Goal: Transaction & Acquisition: Purchase product/service

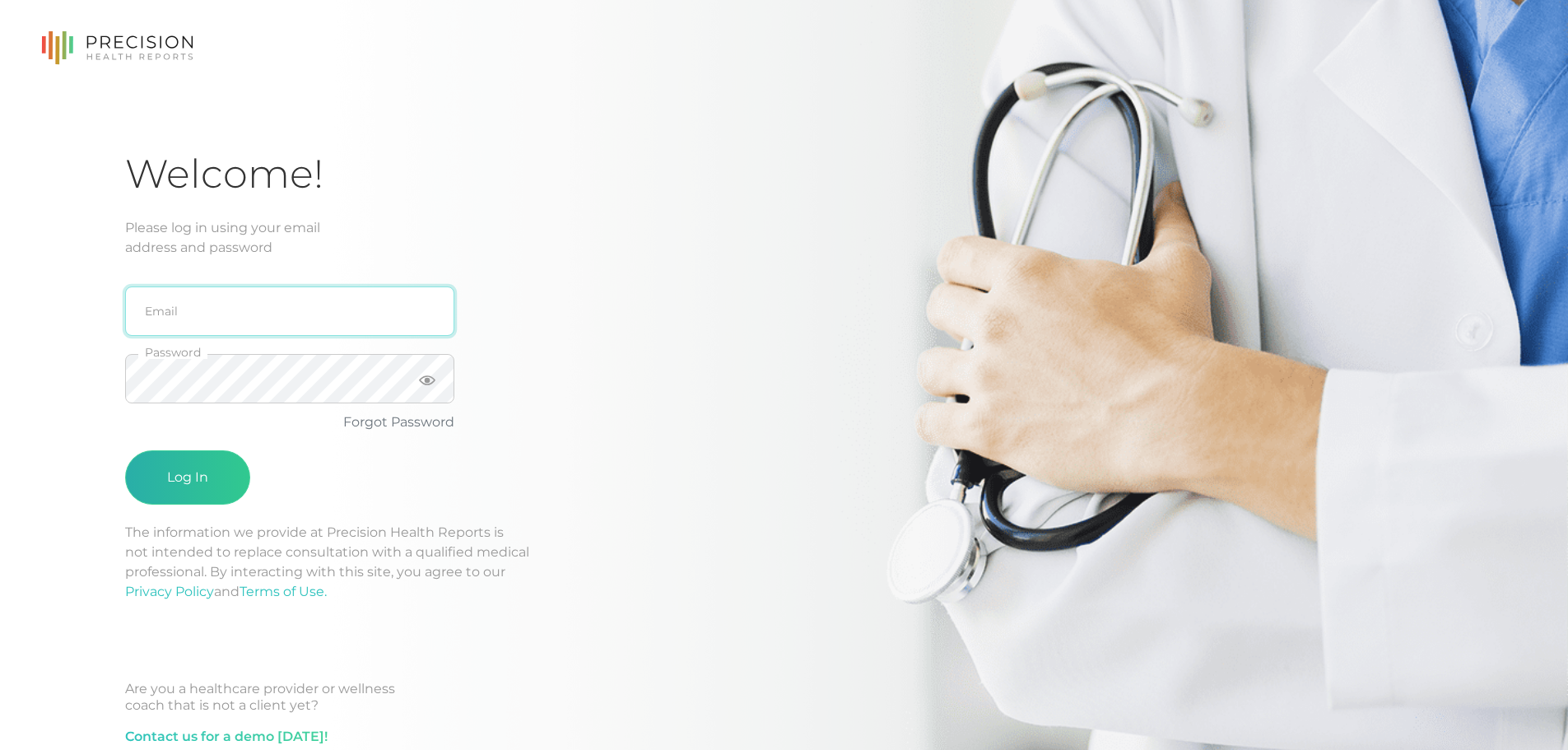
type input "[PERSON_NAME][EMAIL_ADDRESS][DOMAIN_NAME]"
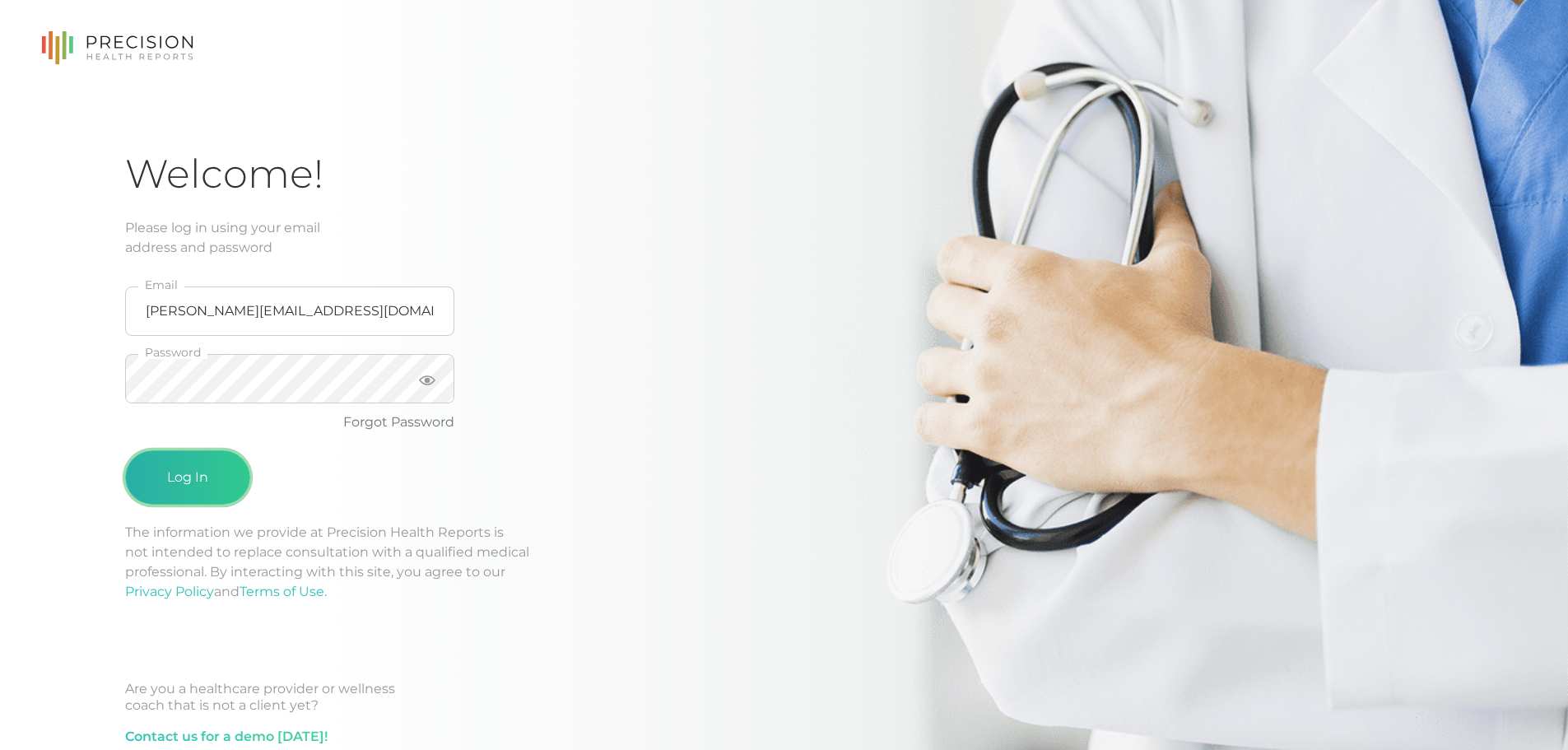
click at [239, 473] on button "Log In" at bounding box center [187, 477] width 125 height 54
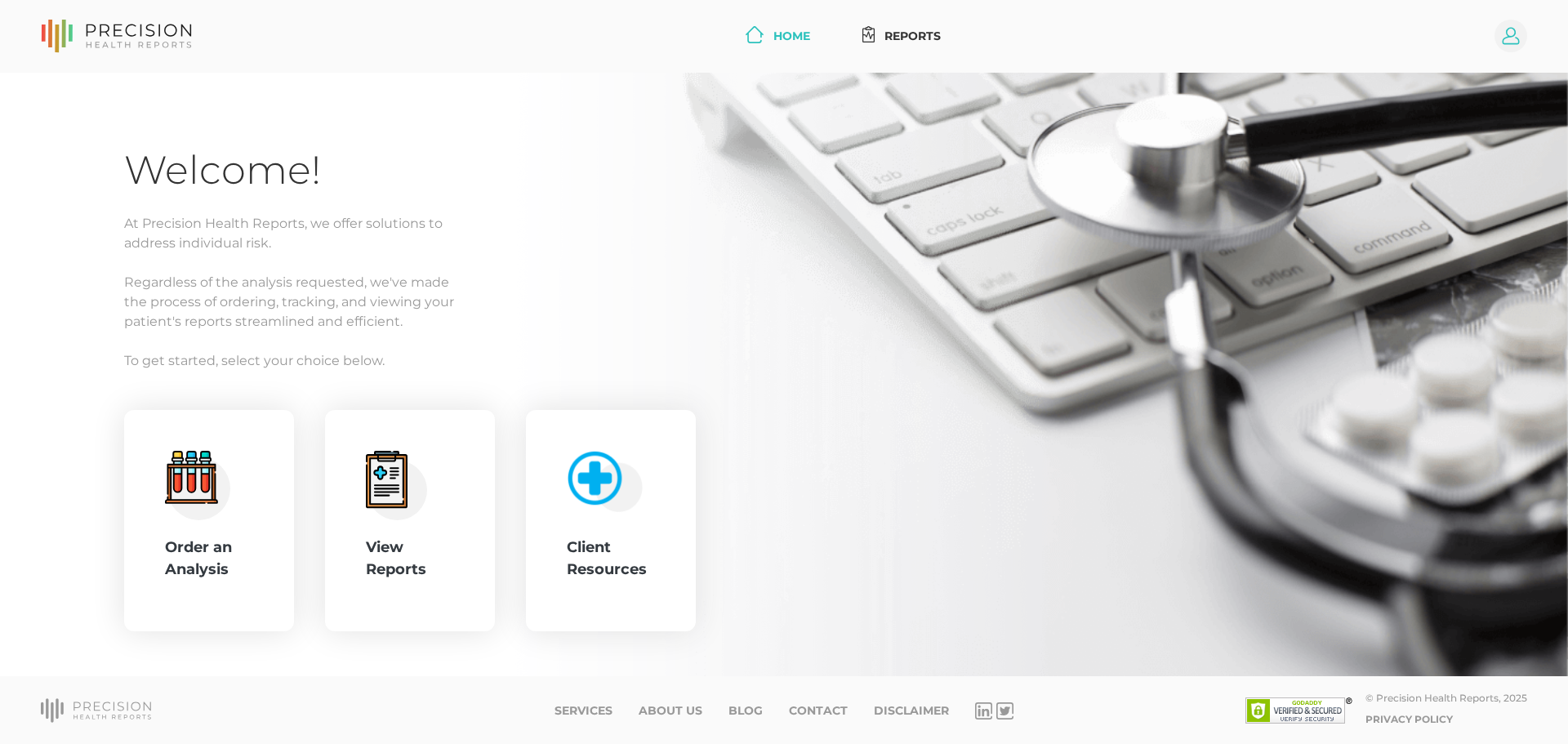
click at [1501, 35] on circle at bounding box center [1511, 36] width 33 height 33
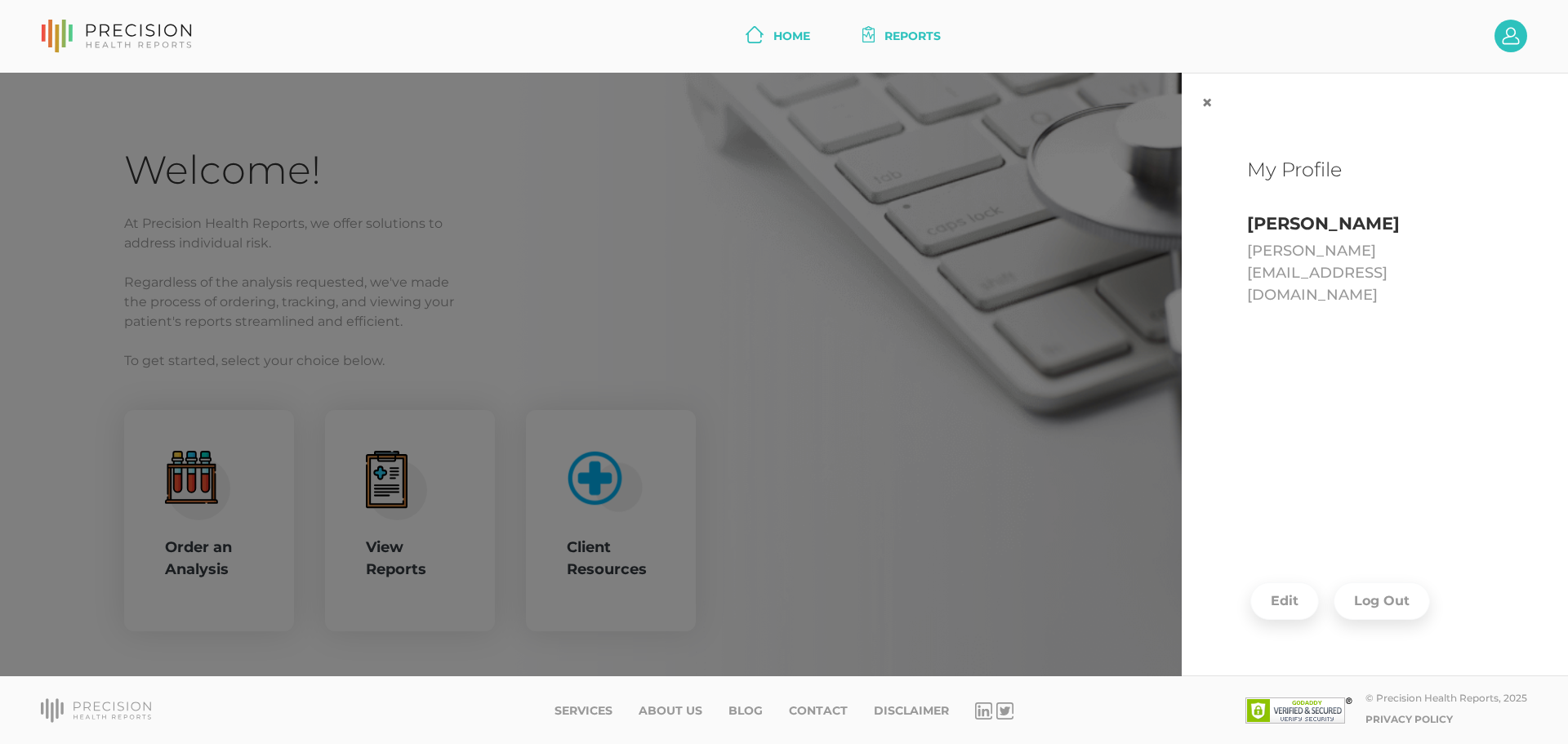
click at [936, 27] on link "Reports" at bounding box center [903, 36] width 93 height 30
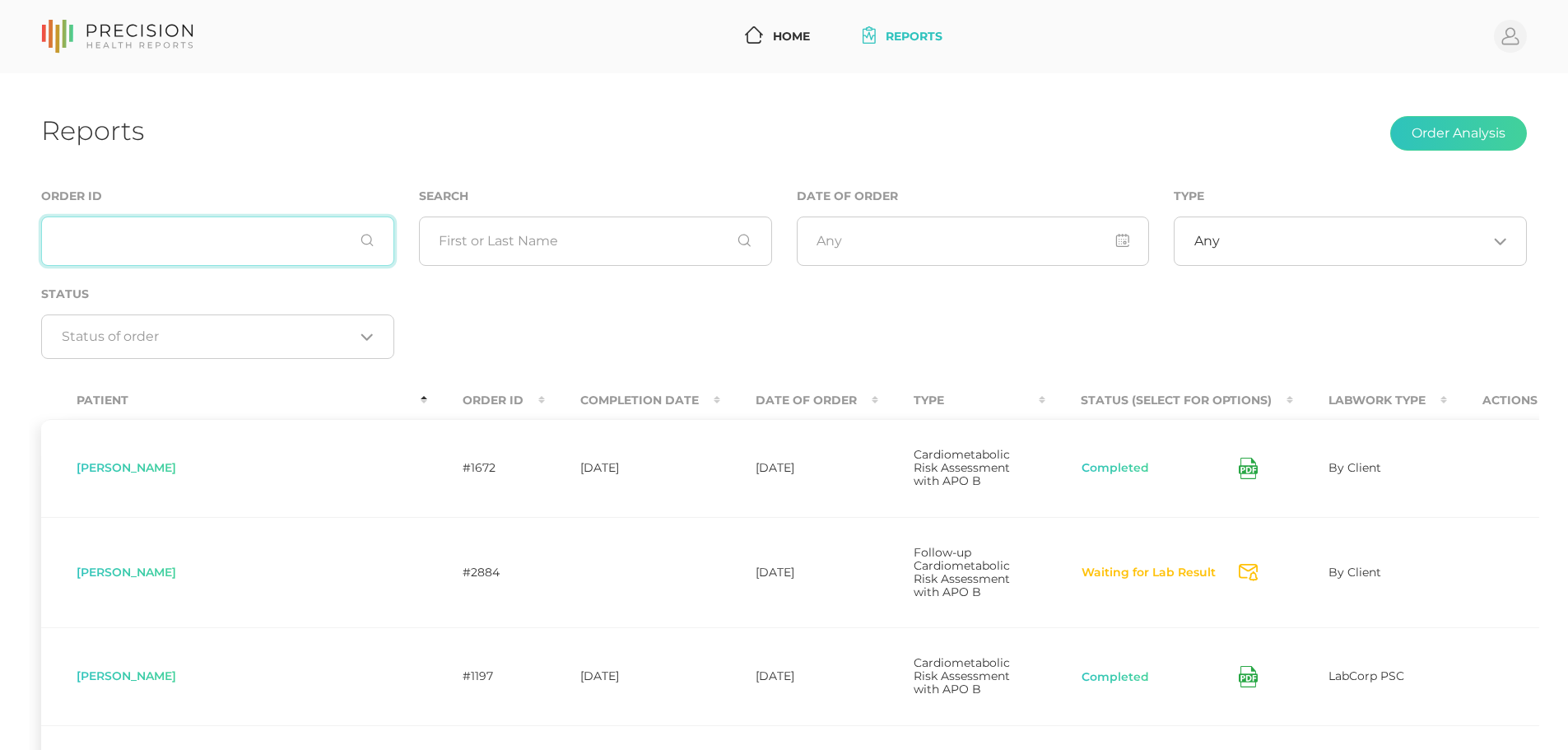
click at [148, 233] on input "text" at bounding box center [217, 241] width 353 height 50
click at [328, 69] on nav "Home Reports Profile" at bounding box center [784, 36] width 1568 height 73
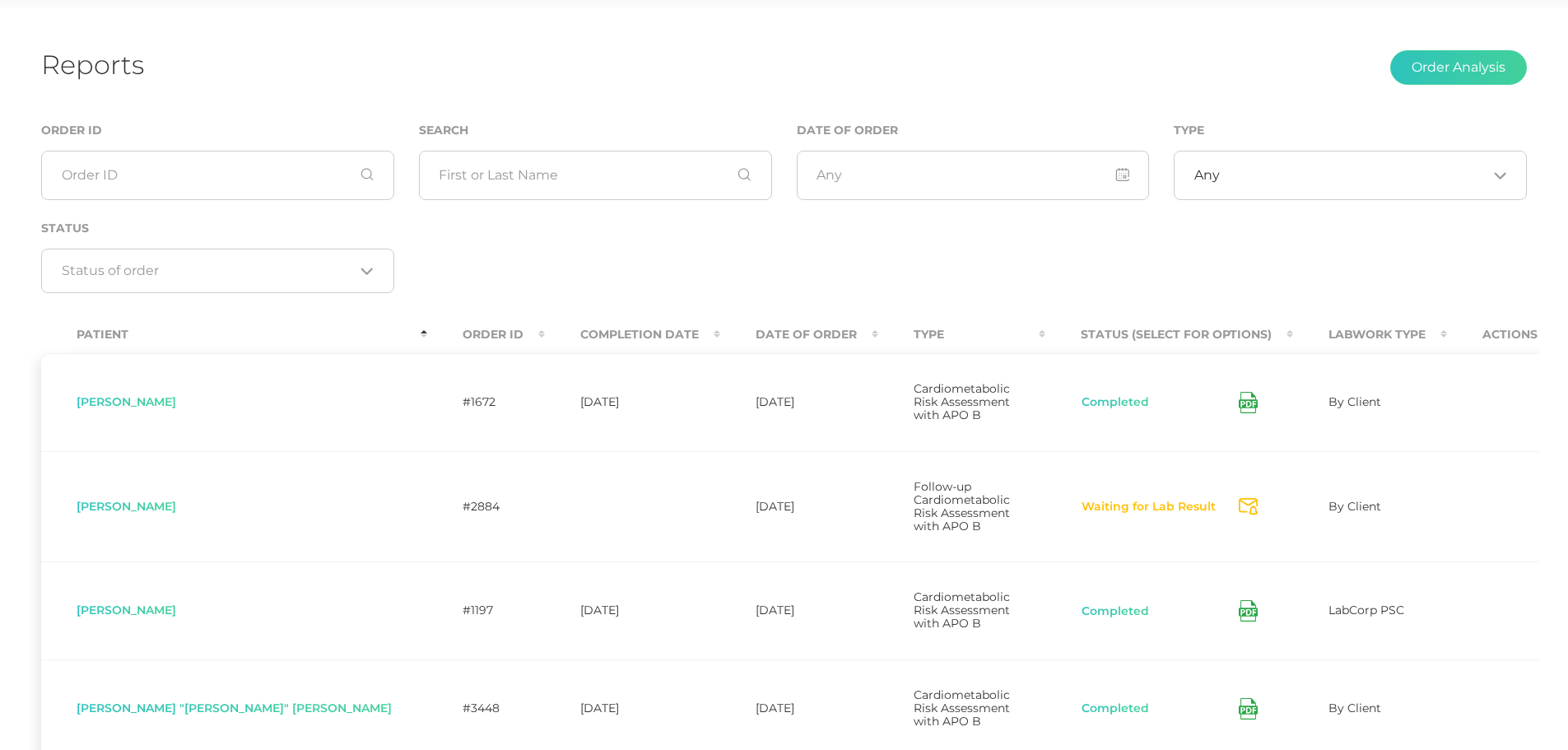
scroll to position [104, 0]
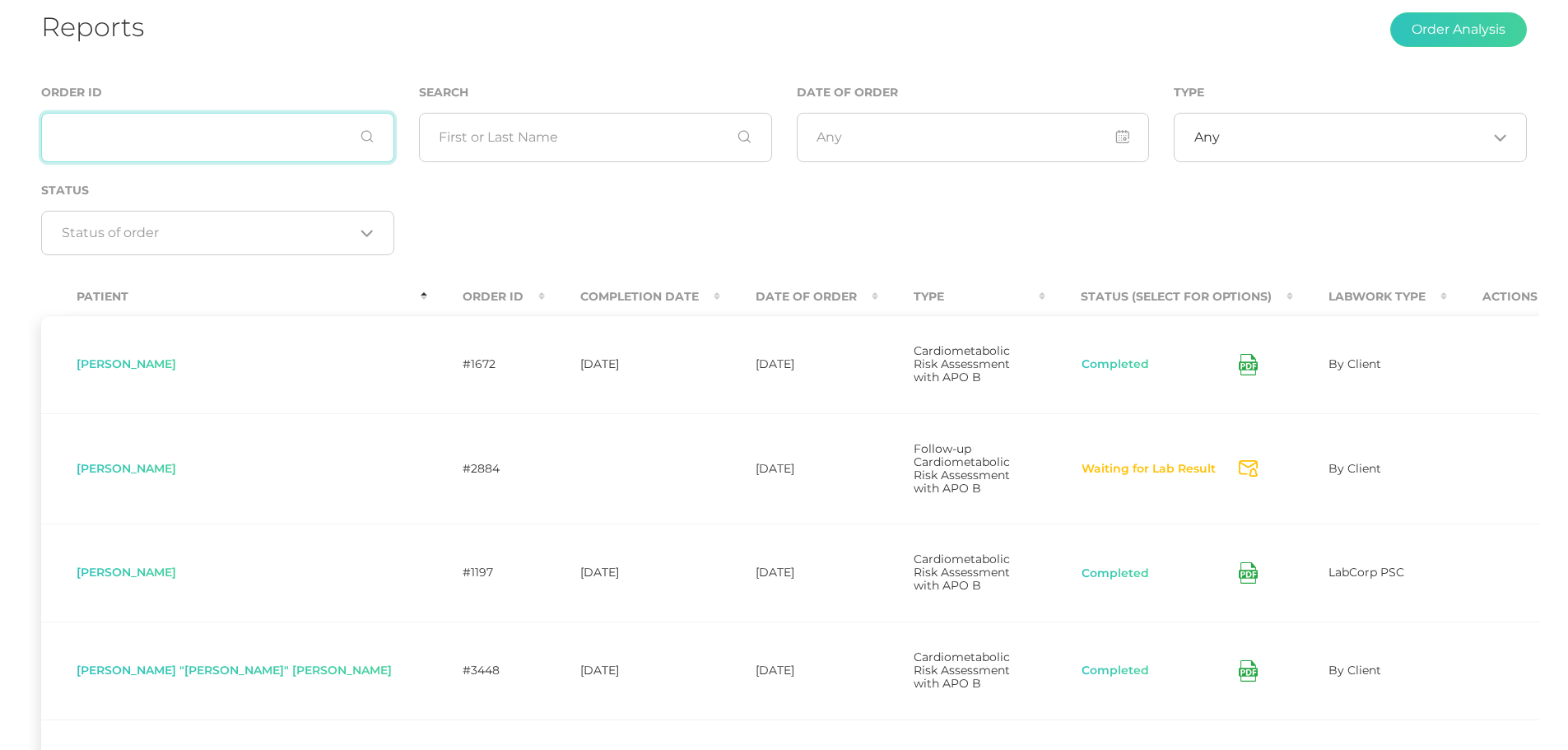
click at [150, 126] on input "text" at bounding box center [217, 137] width 353 height 50
click at [553, 130] on input "text" at bounding box center [595, 137] width 353 height 50
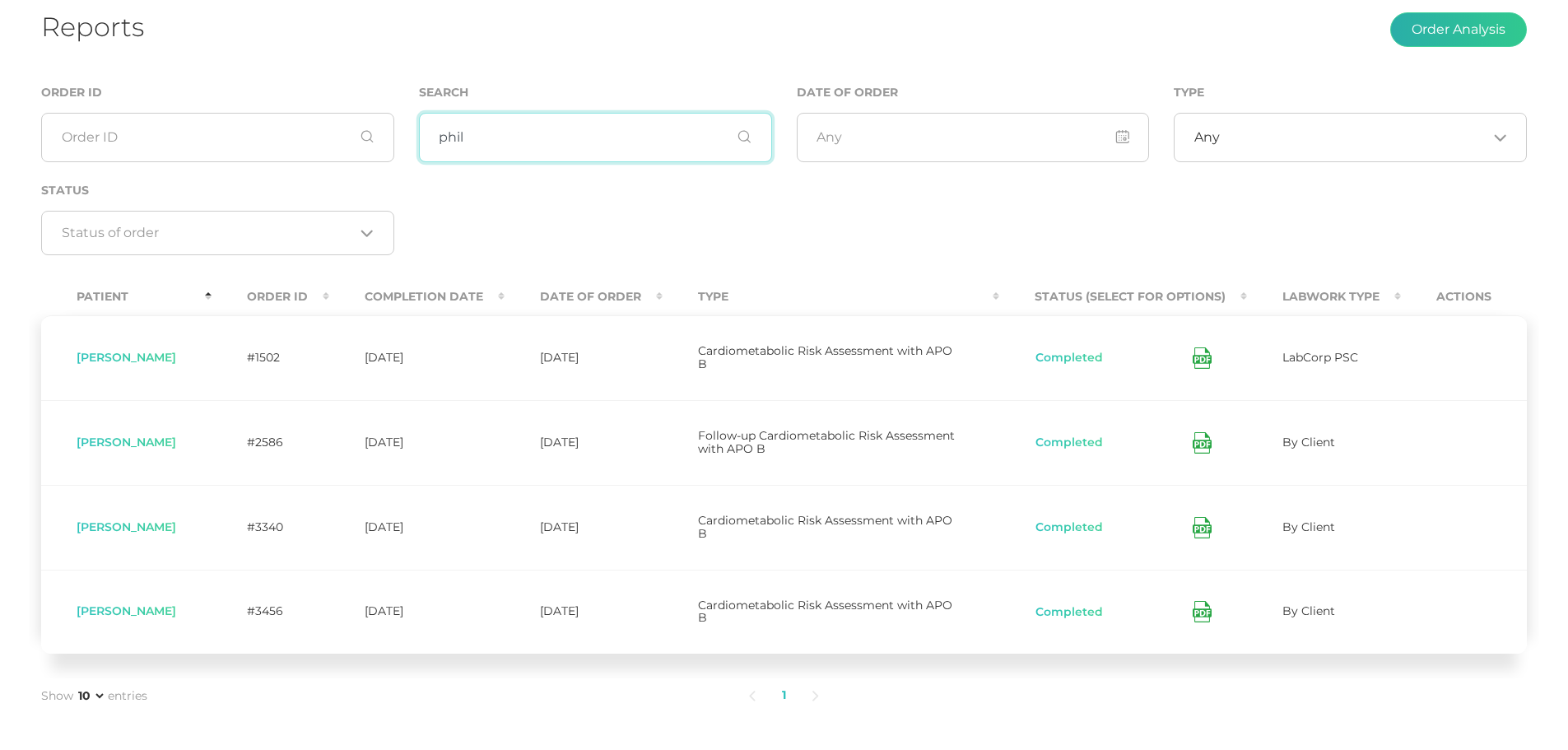
type input "phil"
click at [1422, 26] on button "Order Analysis" at bounding box center [1458, 30] width 136 height 34
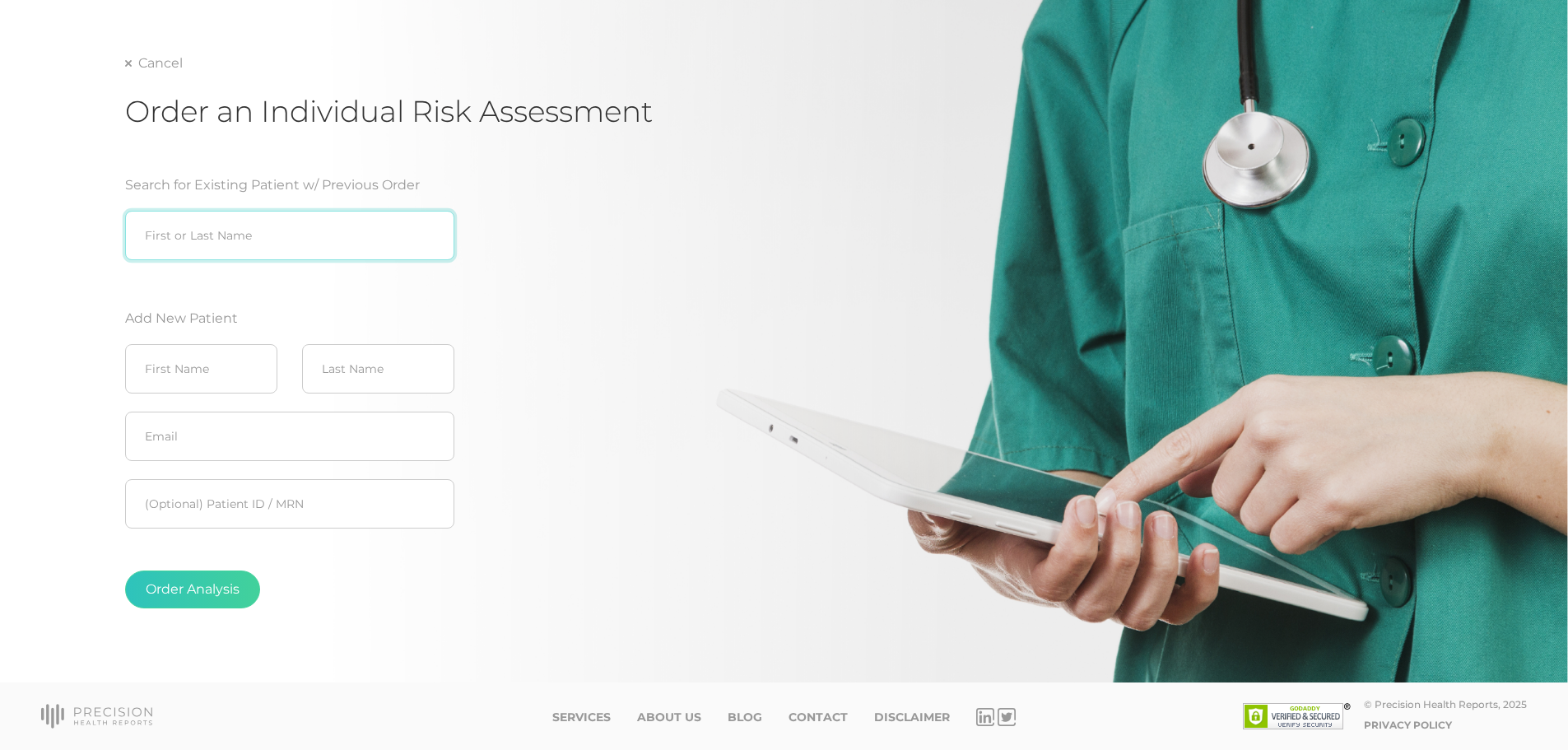
click at [345, 216] on input "search" at bounding box center [290, 235] width 330 height 50
click at [204, 268] on div "Car [PERSON_NAME] ([DATE])" at bounding box center [290, 270] width 330 height 20
type input "[PERSON_NAME] ([DATE])"
click at [191, 594] on button "Order Analysis" at bounding box center [192, 590] width 135 height 38
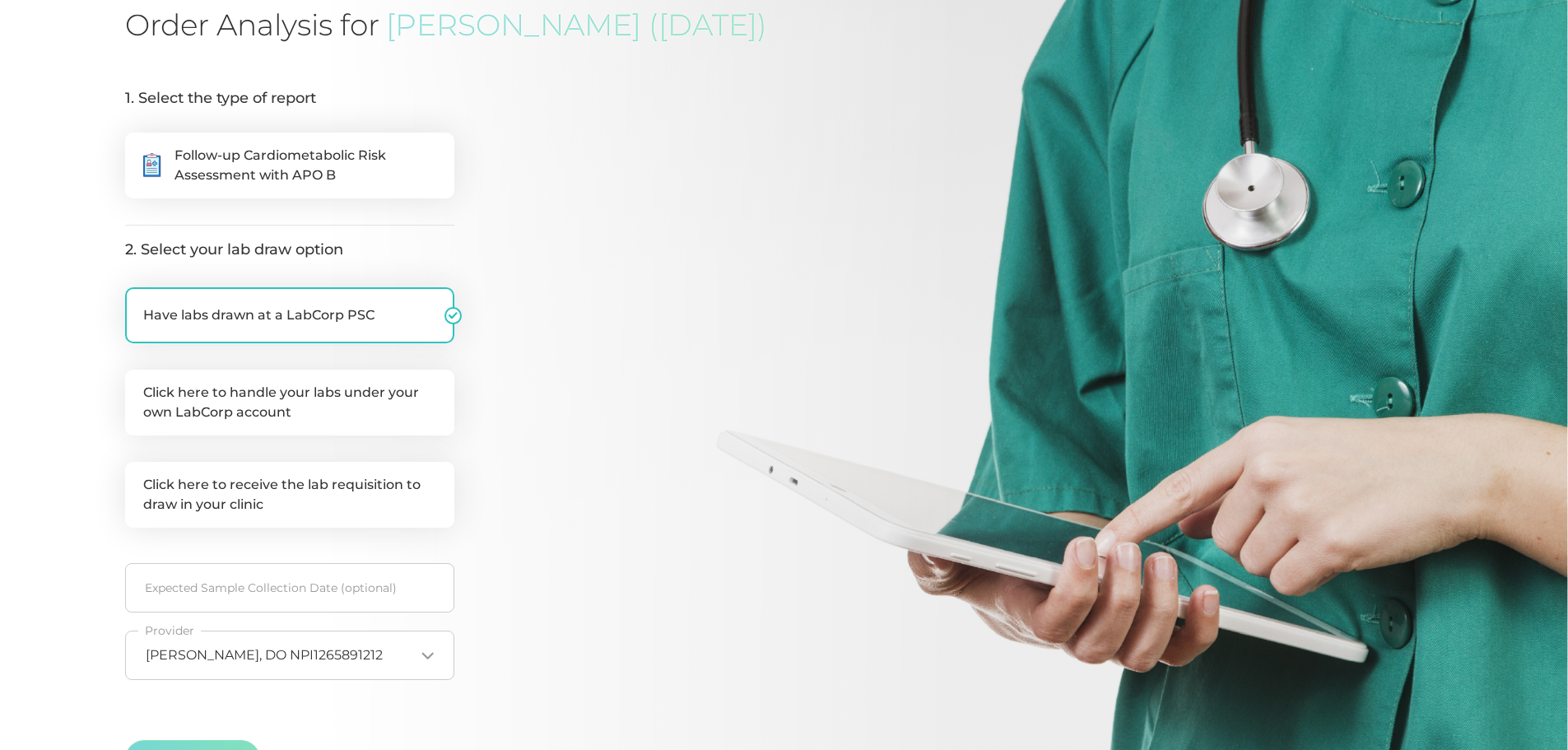
scroll to position [141, 0]
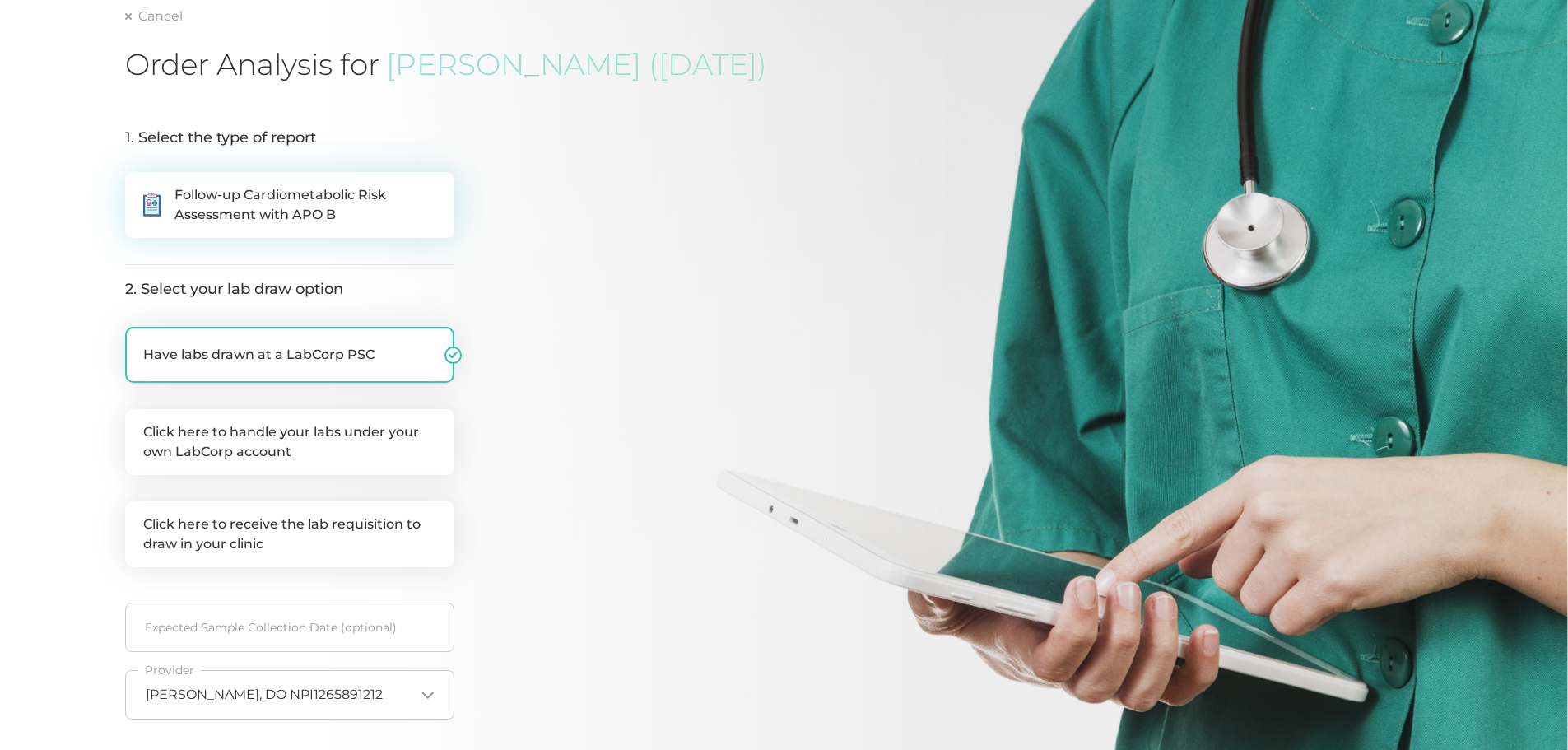
click at [326, 206] on span "Follow-up Cardiometabolic Risk Assessment with APO B" at bounding box center [305, 204] width 262 height 39
click at [138, 189] on input ".cls-5{fill:#fff}.cls-8{fill:#3a2c60} Follow-up Cardiometabolic Risk Assessment…" at bounding box center [131, 180] width 13 height 16
radio input "true"
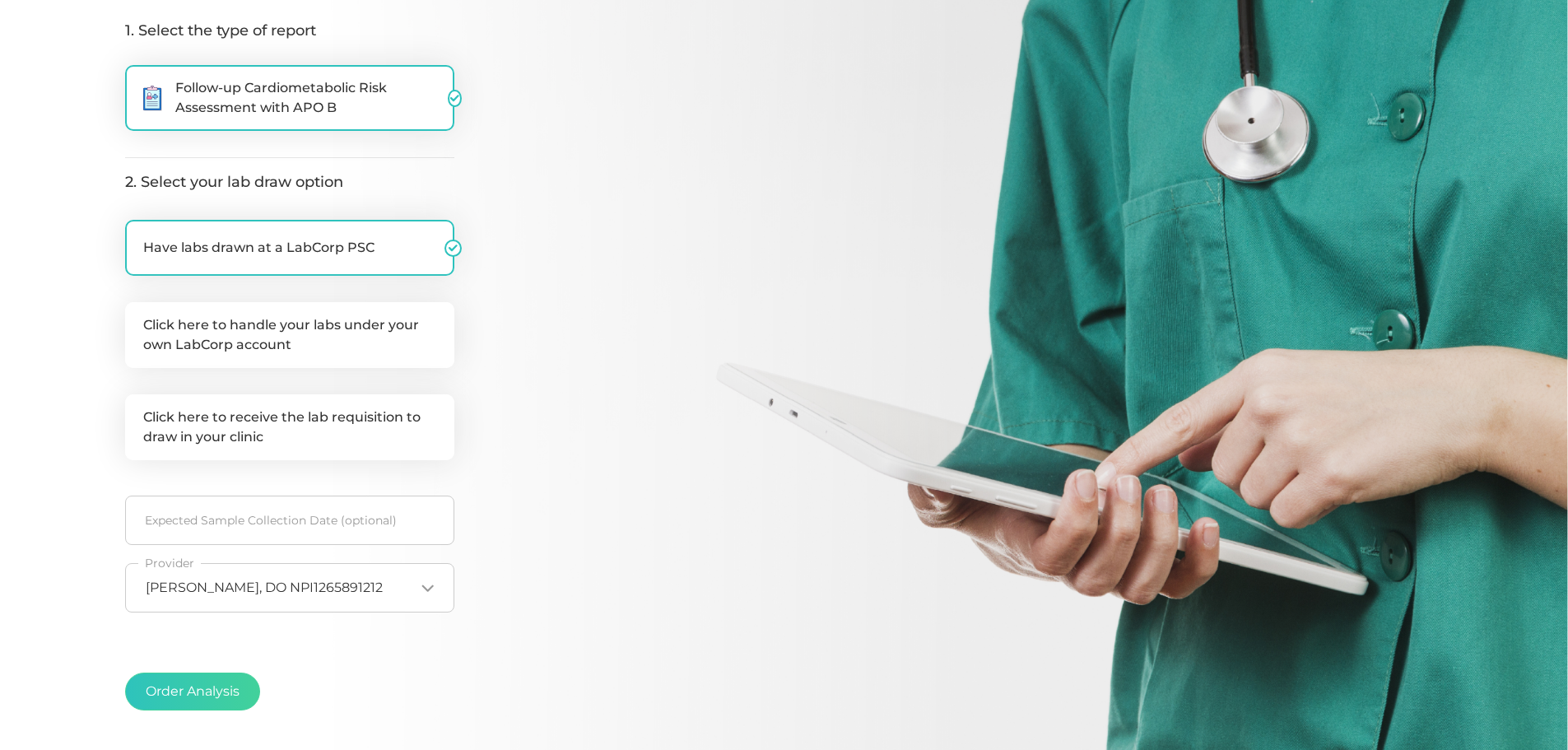
scroll to position [351, 0]
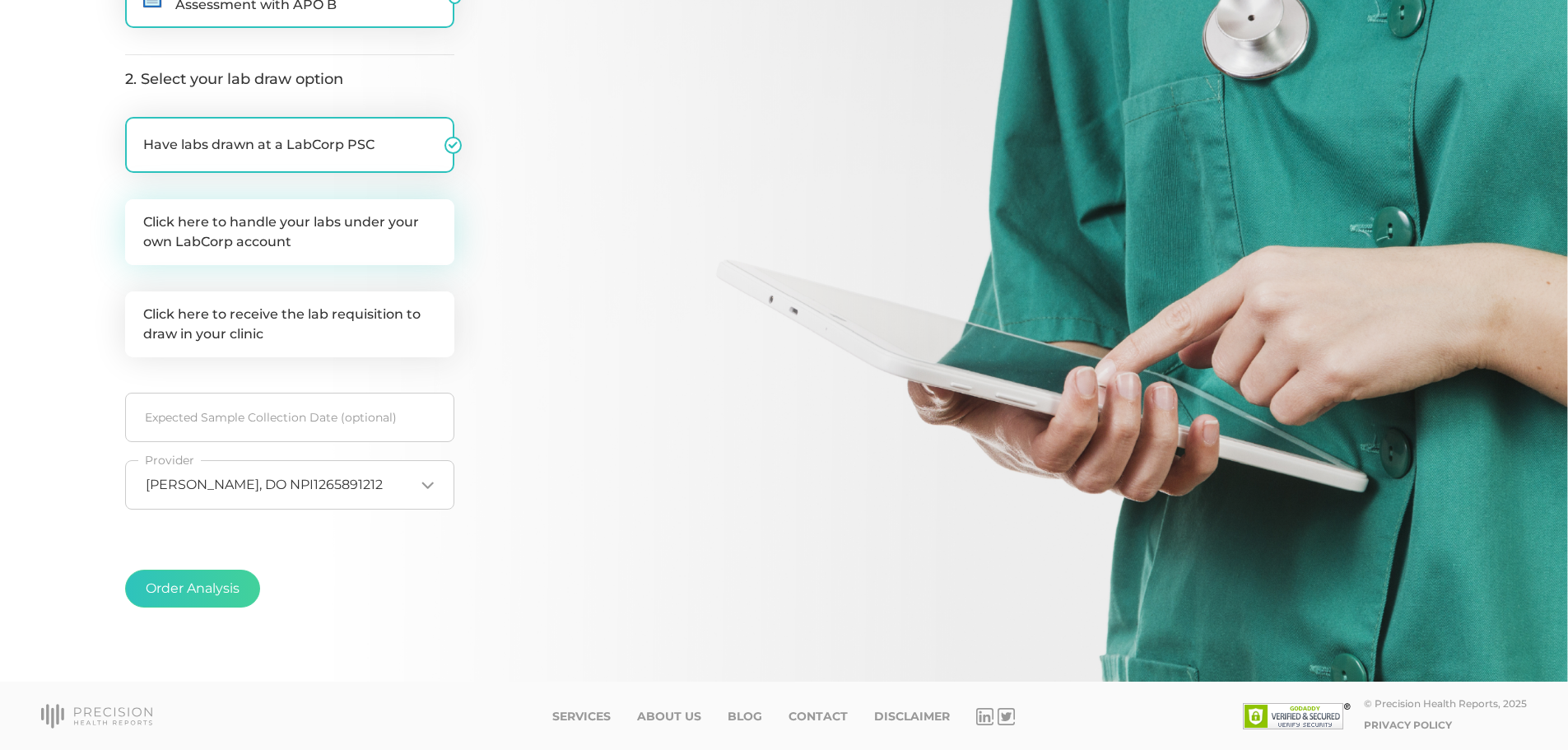
click at [276, 221] on label "Click here to handle your labs under your own LabCorp account" at bounding box center [290, 232] width 330 height 66
click at [138, 215] on input "Click here to handle your labs under your own LabCorp account" at bounding box center [131, 207] width 13 height 16
checkbox input "true"
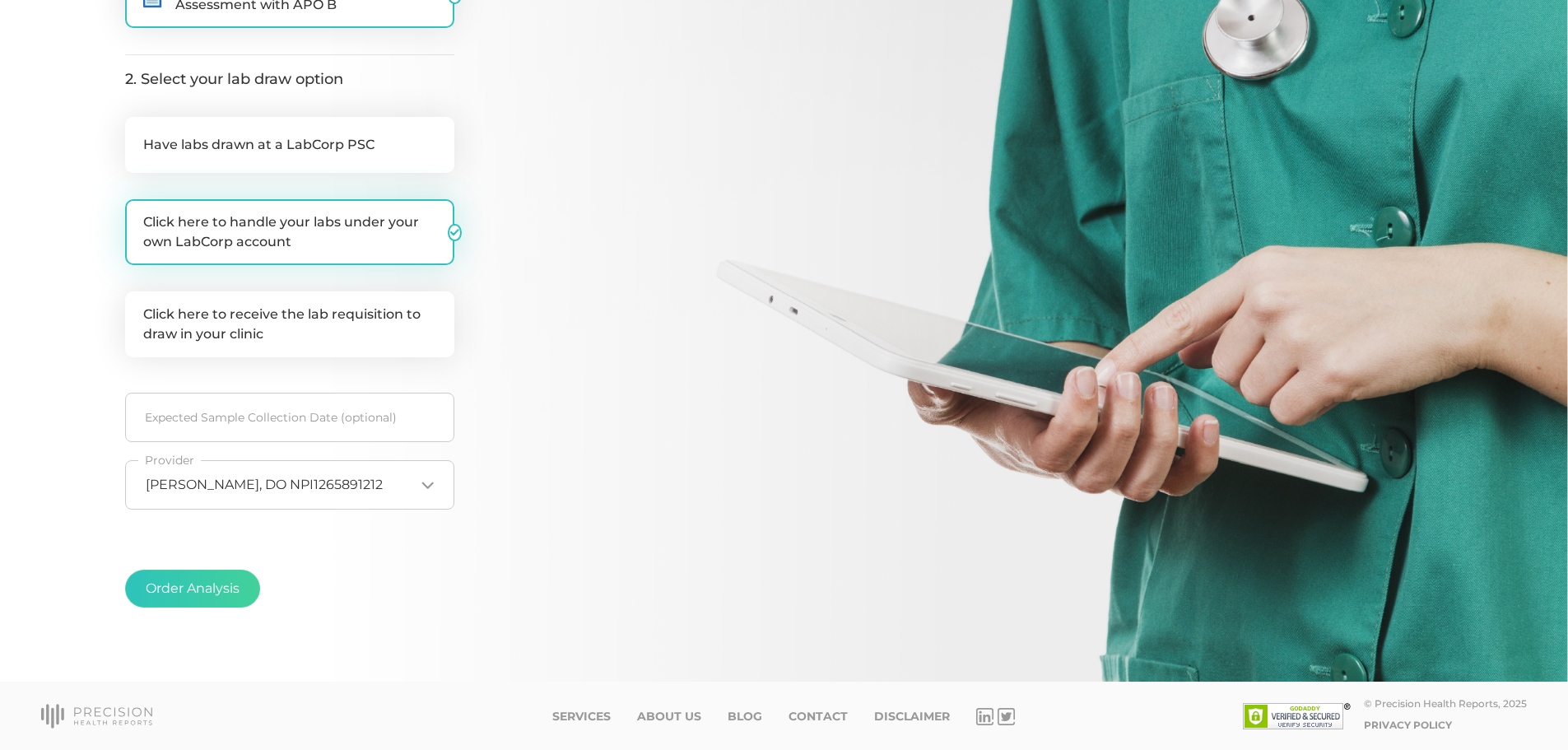
checkbox input "false"
